Goal: Task Accomplishment & Management: Manage account settings

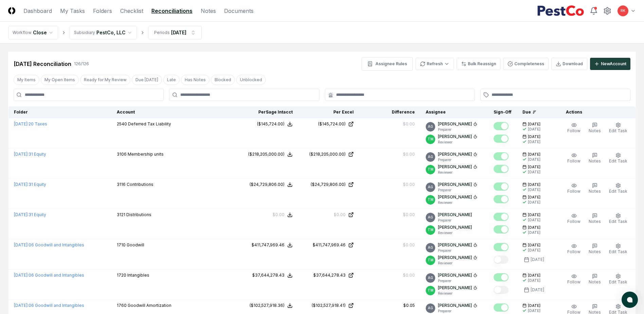
click at [60, 6] on header "CloseCore Dashboard My Tasks Folders Checklist Reconciliations Notes Documents …" at bounding box center [322, 11] width 644 height 22
click at [64, 10] on link "My Tasks" at bounding box center [72, 11] width 25 height 8
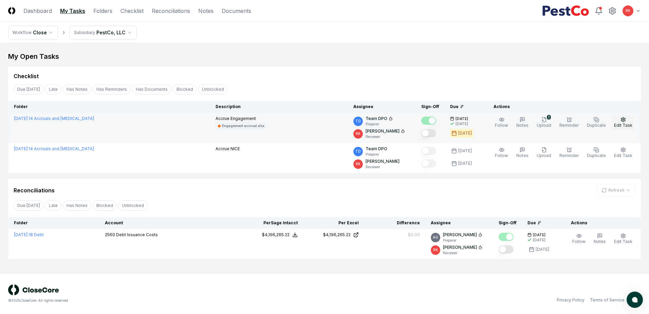
click at [619, 123] on span "Edit Task" at bounding box center [623, 125] width 18 height 5
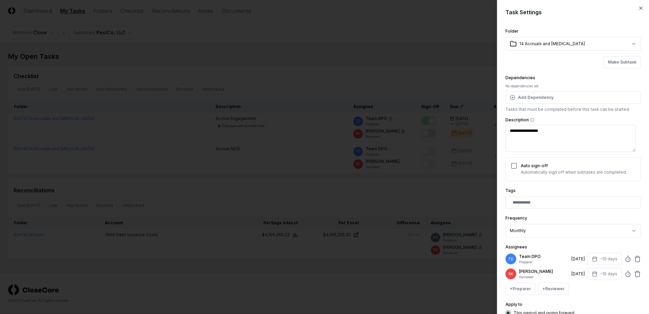
scroll to position [34, 0]
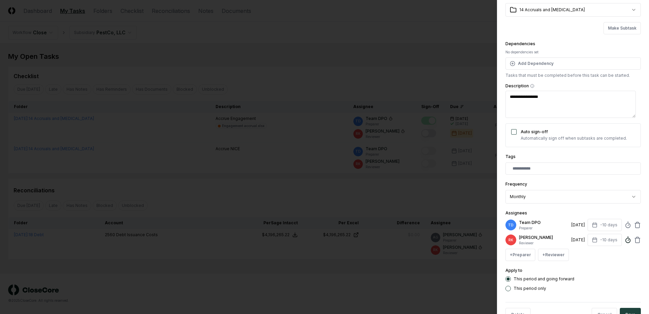
click at [625, 241] on icon at bounding box center [628, 239] width 7 height 7
type textarea "*"
type input "*"
type textarea "*"
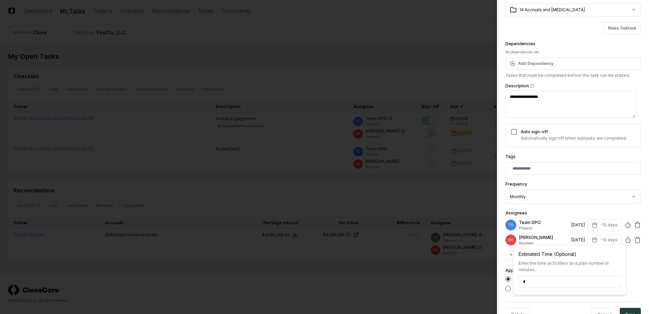
type input "**"
type textarea "*"
type input "*"
type input "*****"
click at [631, 259] on div "+ Preparer + Reviewer" at bounding box center [574, 255] width 136 height 12
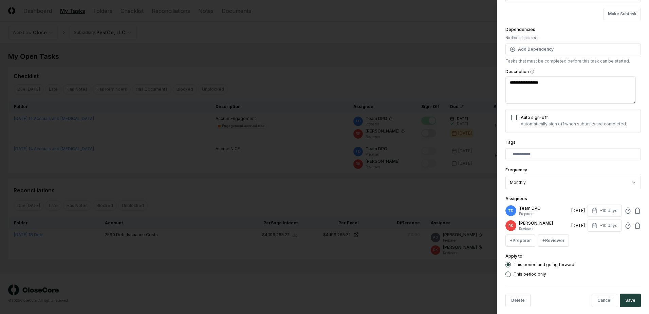
scroll to position [55, 0]
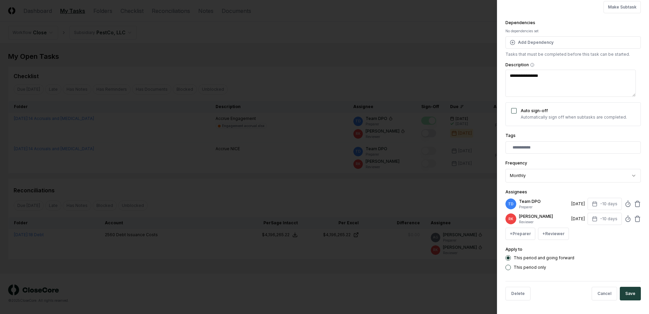
click at [622, 288] on button "Save" at bounding box center [630, 294] width 21 height 14
type textarea "*"
